Goal: Check status: Check status

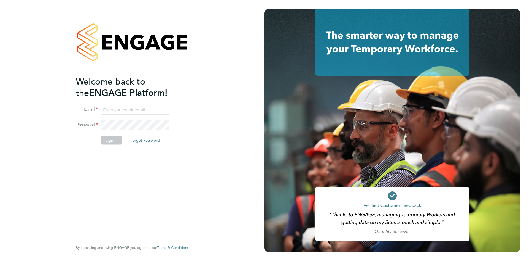
type input "info@cbwstaffingsolutions.com"
click at [111, 138] on button "Sign In" at bounding box center [111, 140] width 21 height 9
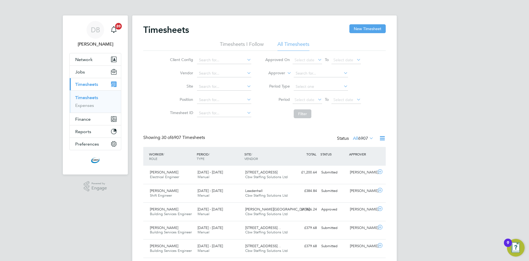
click at [358, 138] on span "6907" at bounding box center [363, 138] width 10 height 6
click at [358, 168] on li "Approved" at bounding box center [355, 171] width 25 height 8
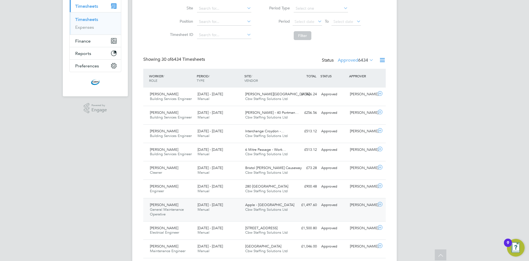
click at [181, 209] on span "General Maintenance Operative" at bounding box center [167, 211] width 34 height 9
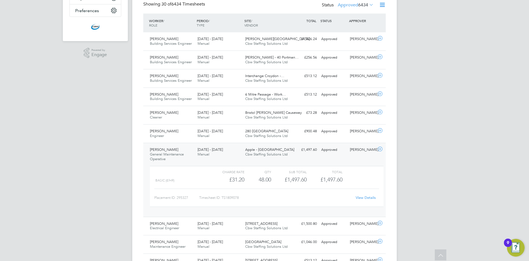
click at [361, 198] on link "View Details" at bounding box center [366, 197] width 20 height 5
